Goal: Find specific page/section: Find specific page/section

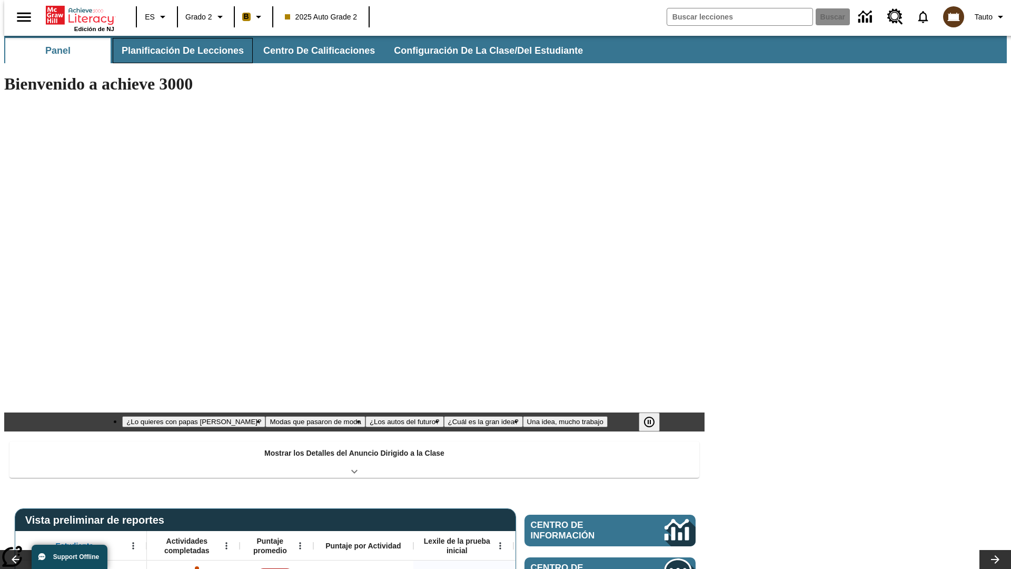
click at [176, 51] on button "Planificación de lecciones" at bounding box center [183, 50] width 140 height 25
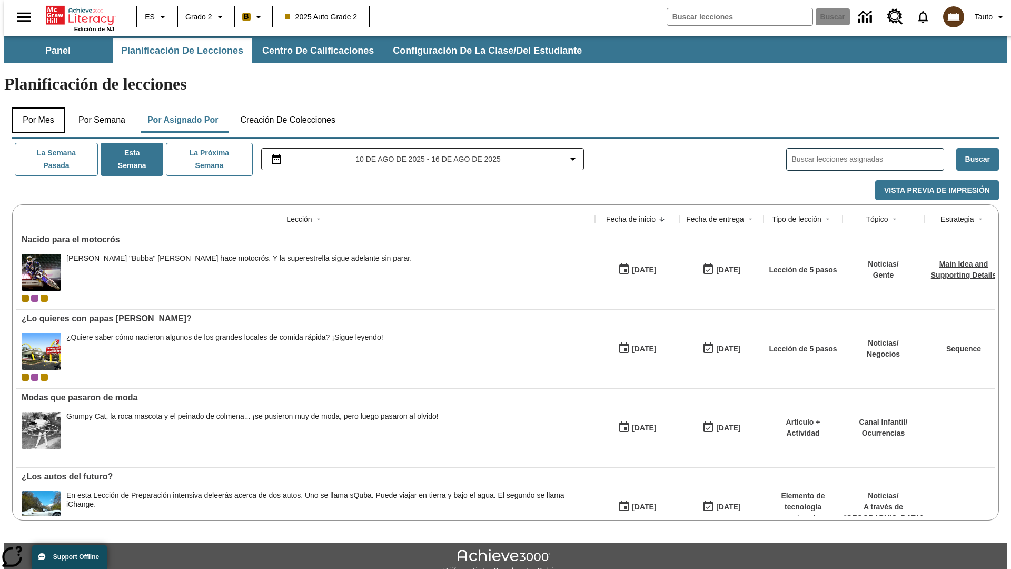
click at [34, 107] on button "Por mes" at bounding box center [38, 119] width 53 height 25
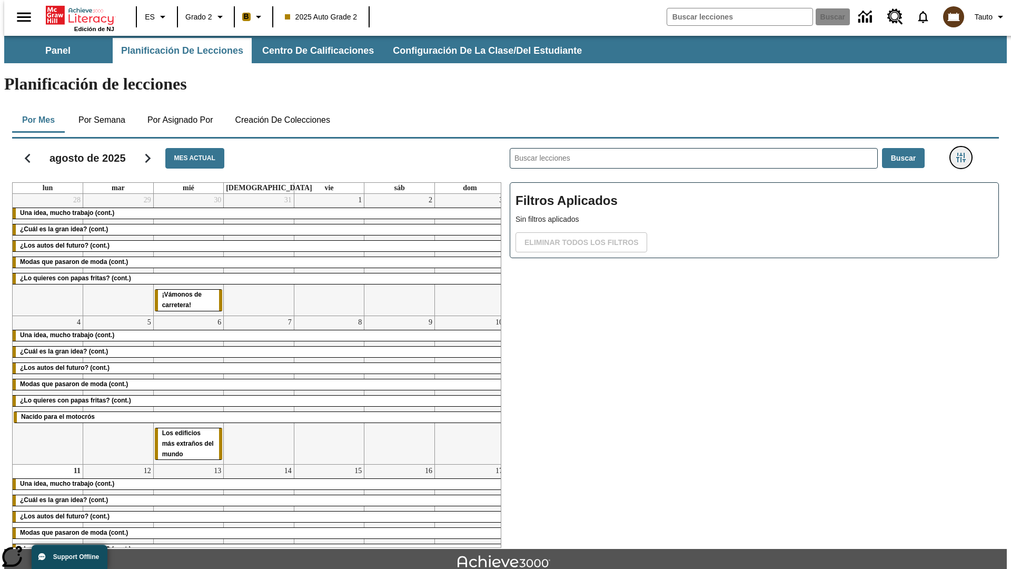
click at [965, 153] on icon "Menú lateral de filtros" at bounding box center [961, 157] width 9 height 9
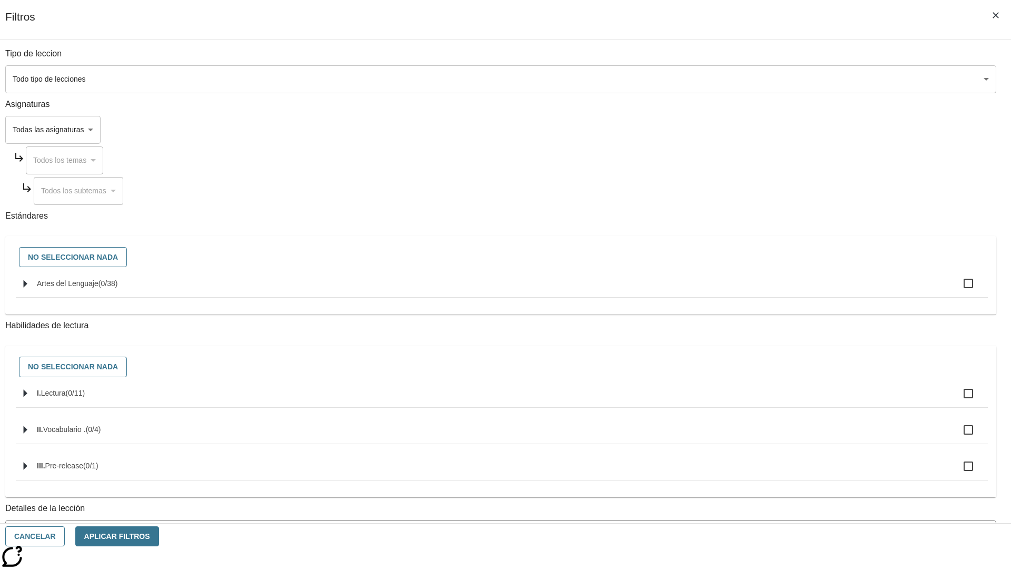
click at [751, 568] on span "La lección cuenta con los 5 pasos de la Rutina de lectoescritura" at bounding box center [493, 576] width 965 height 11
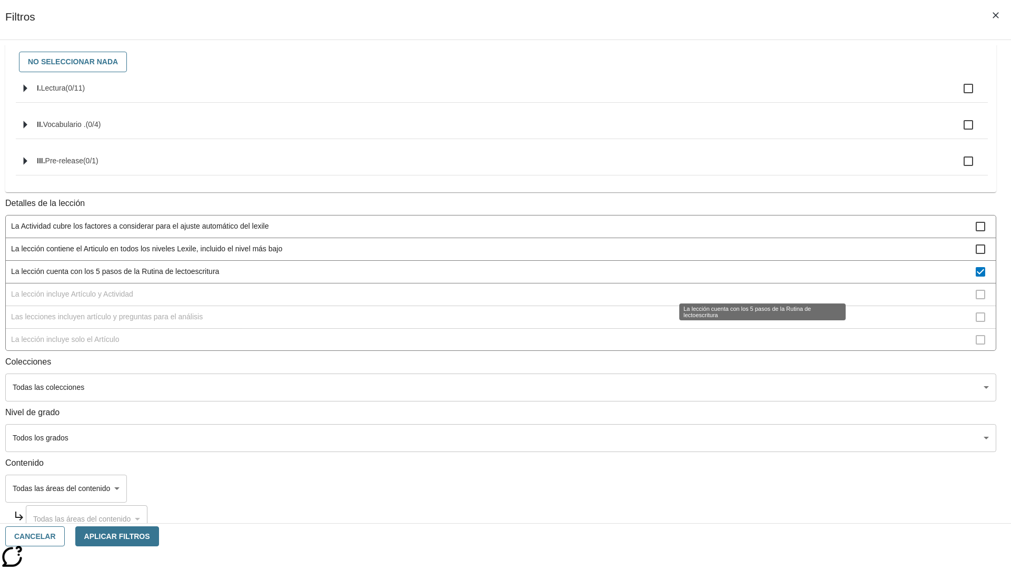
click at [751, 277] on span "La lección cuenta con los 5 pasos de la Rutina de lectoescritura" at bounding box center [493, 271] width 965 height 11
checkbox input "false"
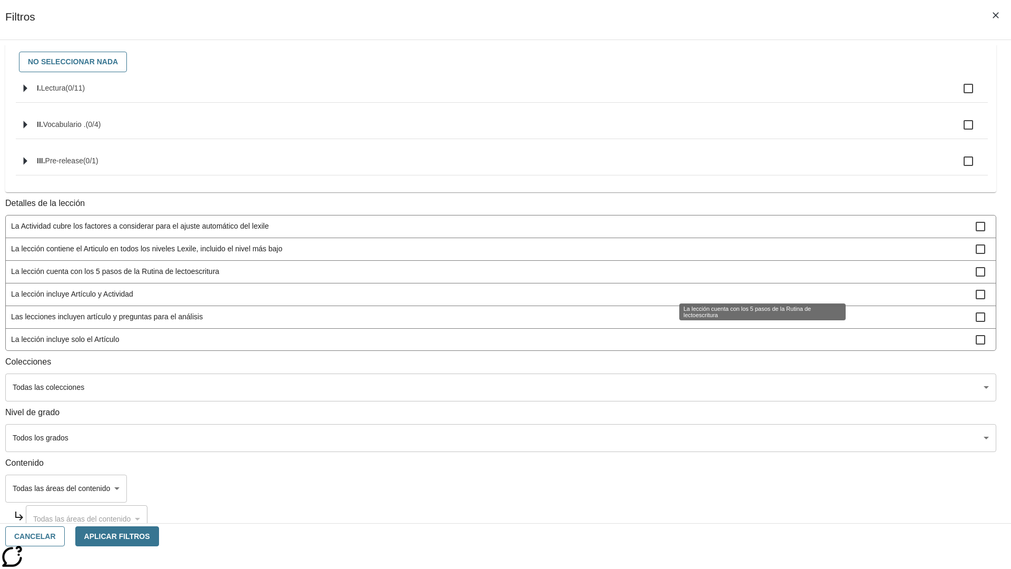
click at [751, 300] on span "La lección incluye Artículo y Actividad" at bounding box center [493, 294] width 965 height 11
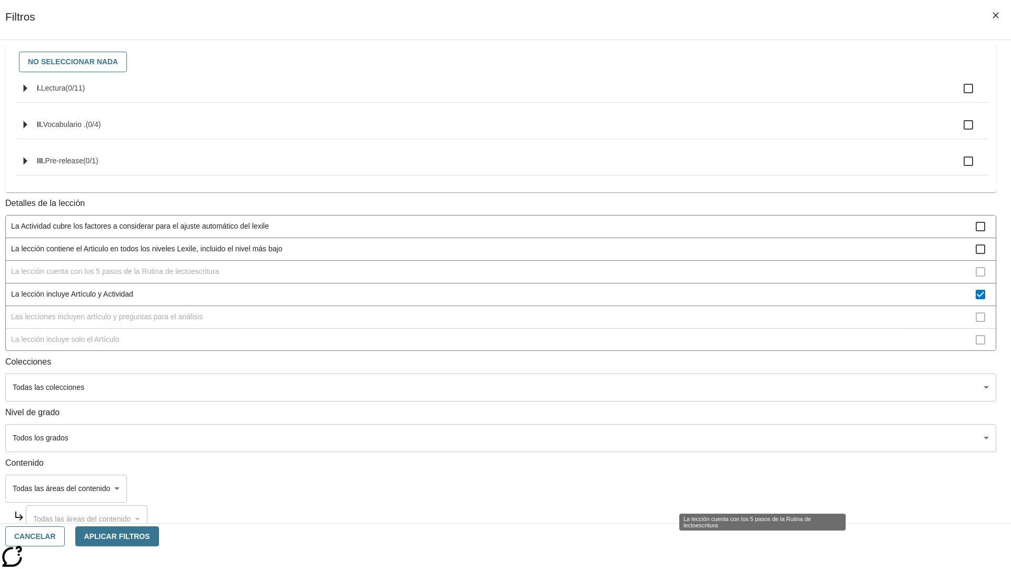
scroll to position [94, 0]
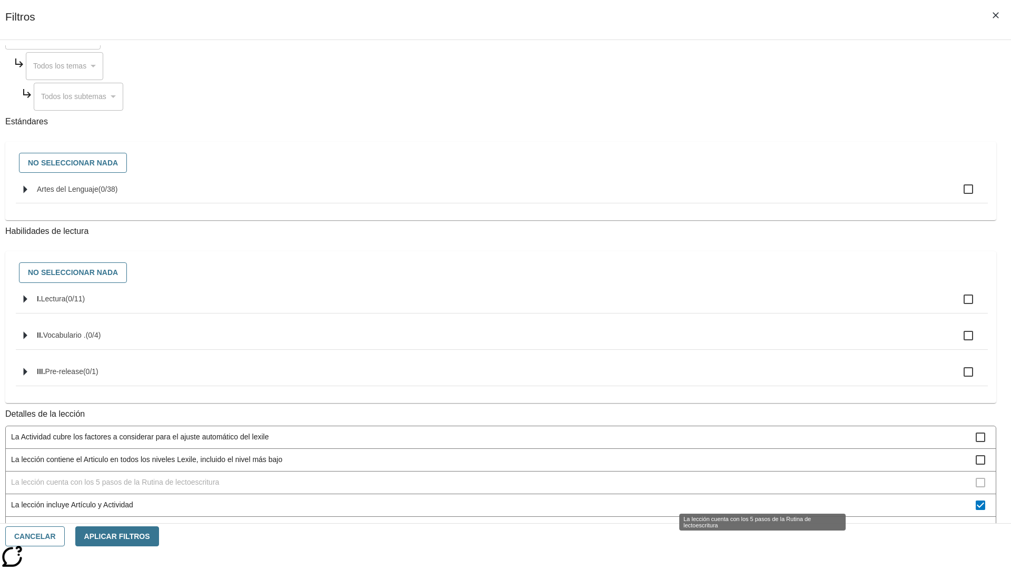
click at [751, 499] on span "La lección incluye Artículo y Actividad" at bounding box center [493, 504] width 965 height 11
checkbox input "false"
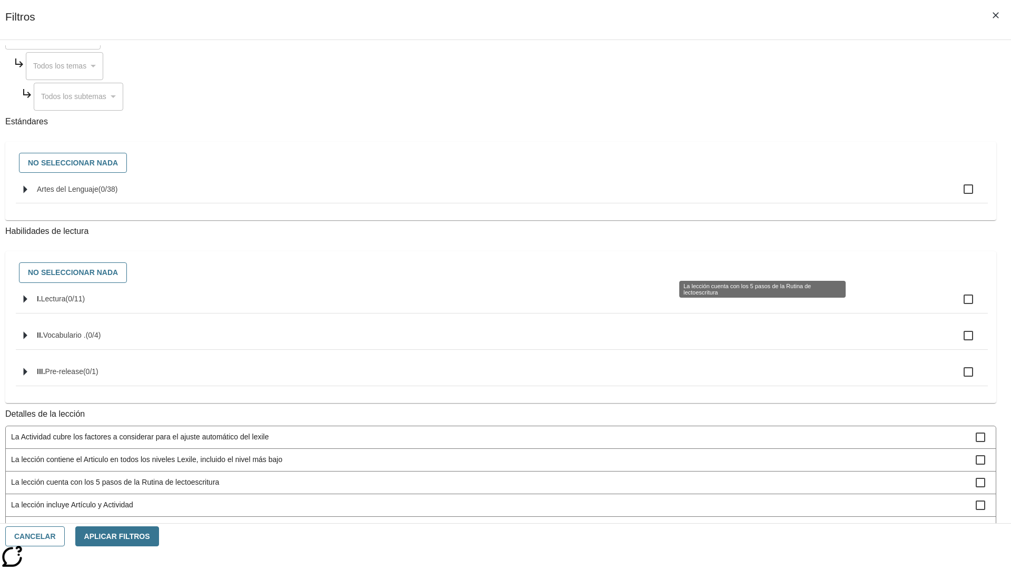
scroll to position [316, 0]
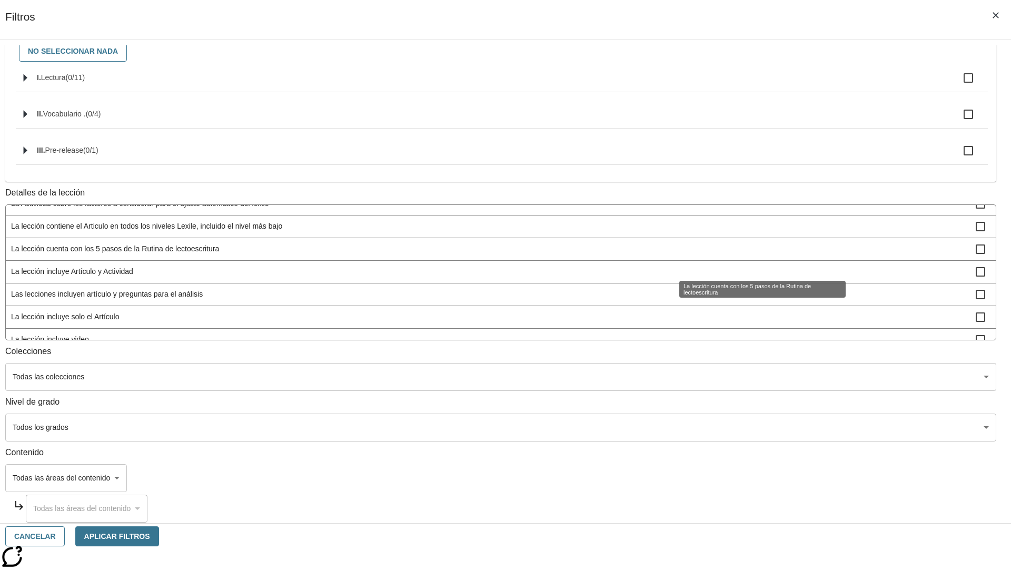
click at [751, 300] on span "Las lecciones incluyen artículo y preguntas para el análisis" at bounding box center [493, 294] width 965 height 11
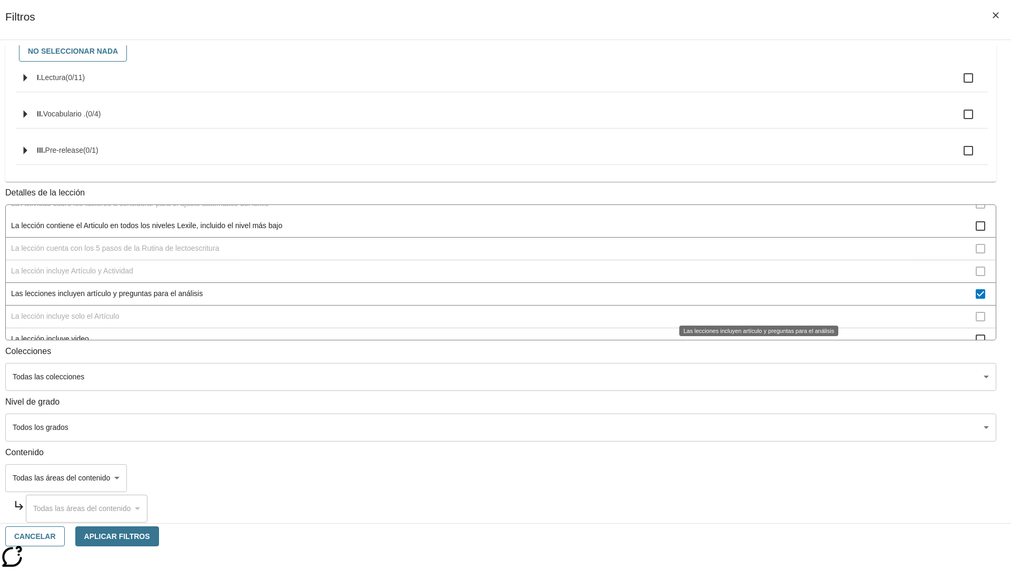
click at [751, 299] on span "Las lecciones incluyen artículo y preguntas para el análisis" at bounding box center [493, 293] width 965 height 11
checkbox input "false"
click at [751, 322] on span "La lección incluye solo el Artículo" at bounding box center [493, 316] width 965 height 11
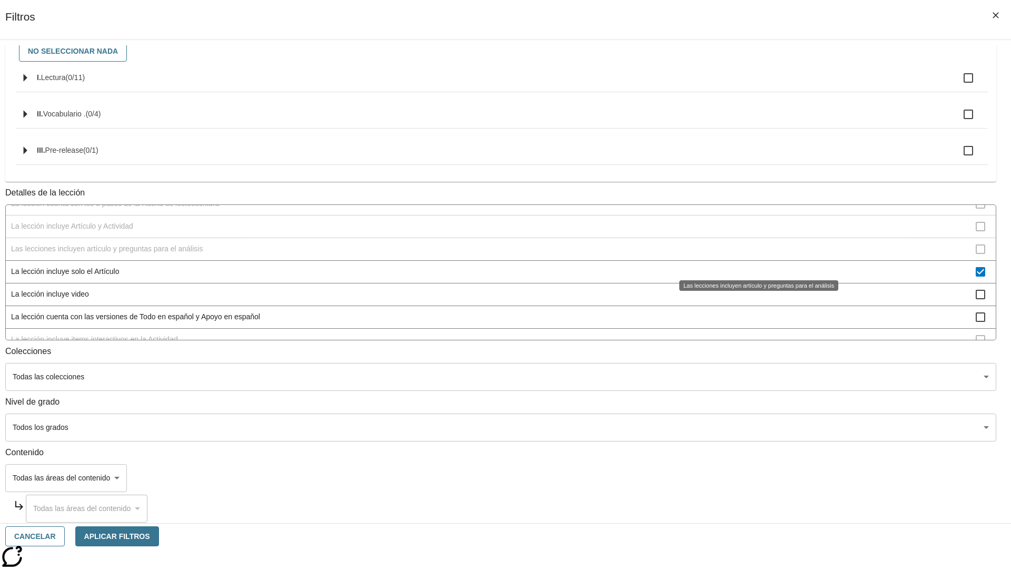
click at [751, 266] on span "La lección incluye solo el Artículo" at bounding box center [493, 271] width 965 height 11
checkbox input "false"
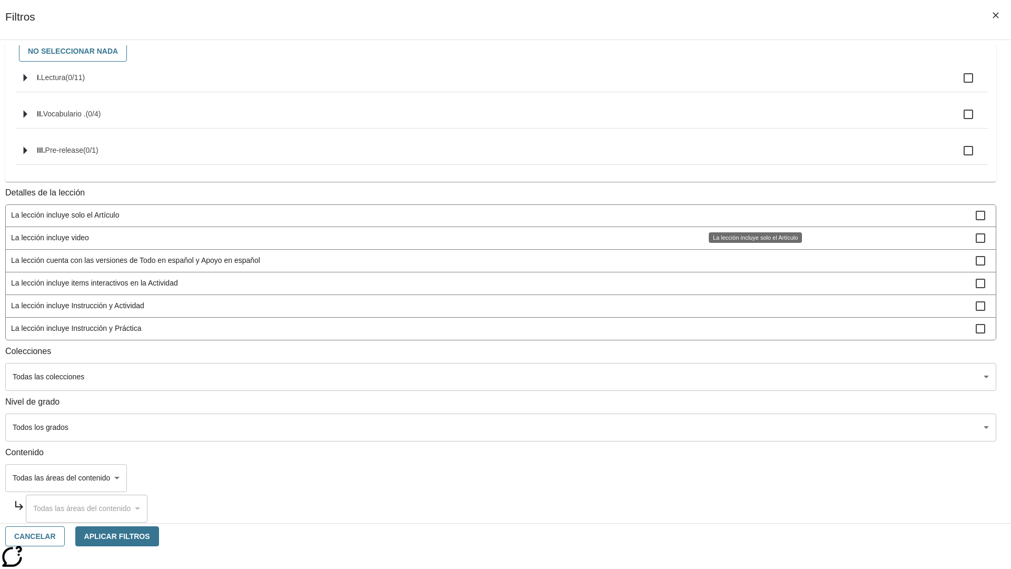
scroll to position [329, 1]
click at [751, 281] on span "La lección incluye items interactivos en la Actividad" at bounding box center [493, 281] width 965 height 11
checkbox input "false"
click at [751, 309] on span "La lección incluye Instrucción y Actividad" at bounding box center [493, 303] width 965 height 11
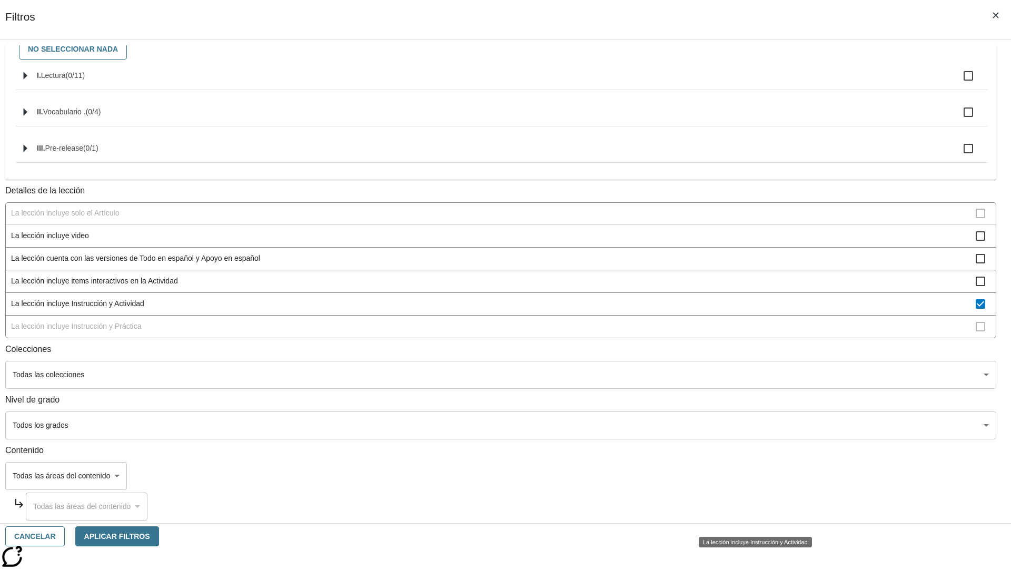
scroll to position [143, 0]
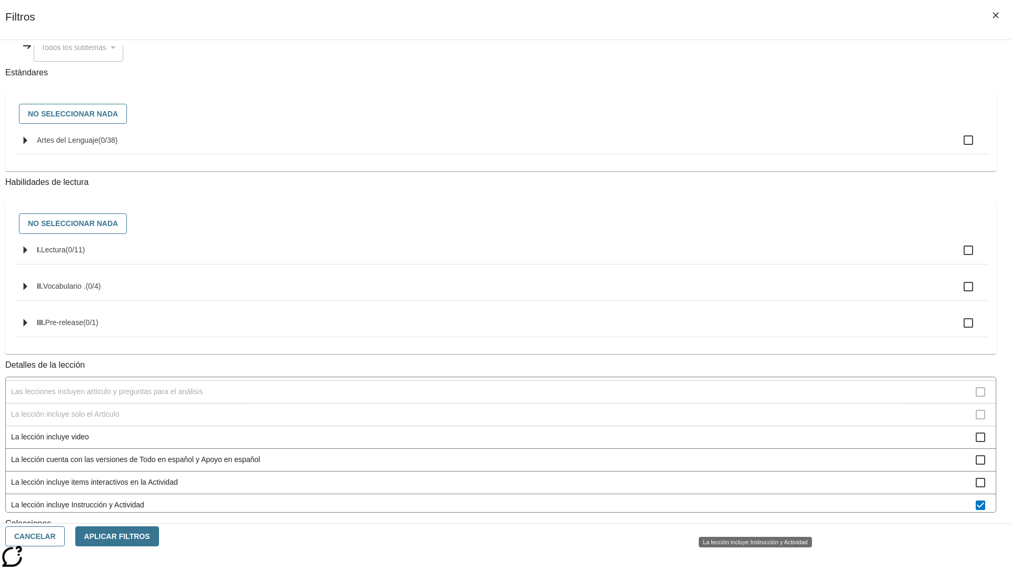
click at [751, 510] on span "La lección incluye Instrucción y Actividad" at bounding box center [493, 504] width 965 height 11
checkbox input "false"
click at [751, 522] on span "La lección incluye Instrucción y Práctica" at bounding box center [493, 527] width 965 height 11
checkbox input "true"
